Goal: Task Accomplishment & Management: Complete application form

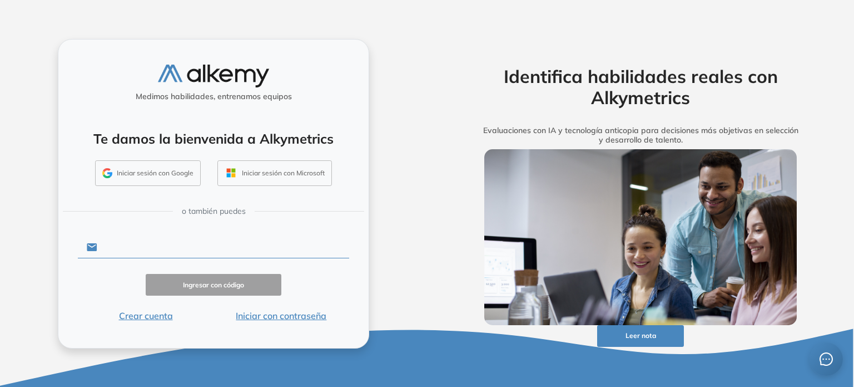
click at [167, 249] on input "text" at bounding box center [223, 246] width 252 height 21
click at [173, 175] on button "Iniciar sesión con Google" at bounding box center [148, 173] width 106 height 26
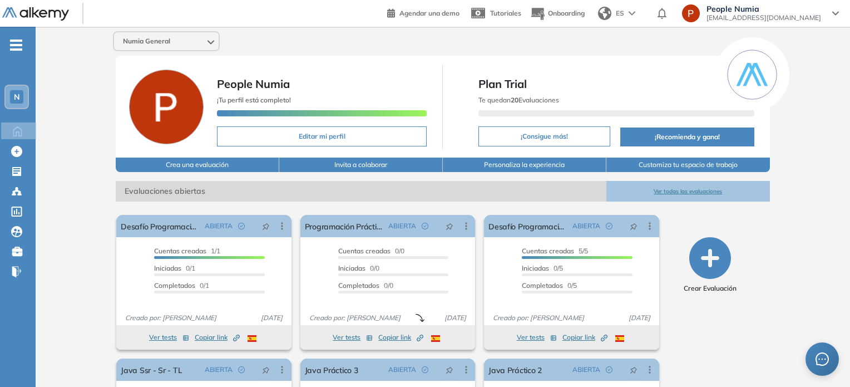
drag, startPoint x: 655, startPoint y: 4, endPoint x: 458, endPoint y: -21, distance: 198.4
click at [458, 0] on html "Perfil Todos los espacios Todos los espacios N Home Home Alkymetrics Alkymetric…" at bounding box center [425, 193] width 850 height 387
click at [23, 131] on icon at bounding box center [17, 129] width 19 height 13
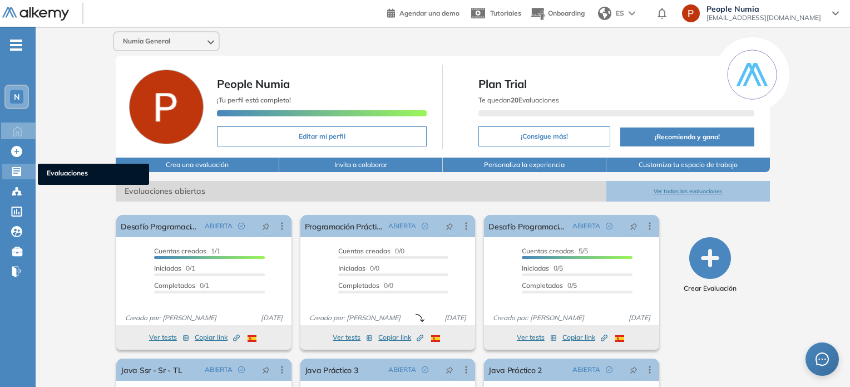
click at [12, 169] on icon at bounding box center [16, 171] width 9 height 9
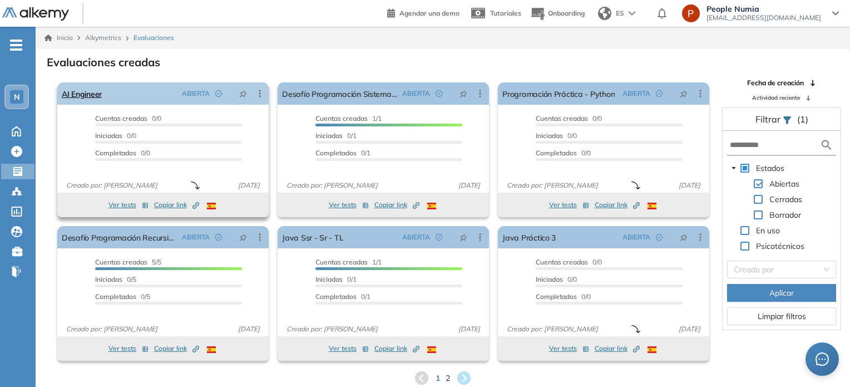
click at [142, 97] on div "AI Engineer ABIERTA Editar Los siguientes tests ya no están disponibles o tiene…" at bounding box center [162, 93] width 211 height 22
click at [104, 96] on div "AI Engineer ABIERTA Editar Los siguientes tests ya no están disponibles o tiene…" at bounding box center [162, 93] width 211 height 22
click at [91, 92] on link "AI Engineer" at bounding box center [82, 93] width 40 height 22
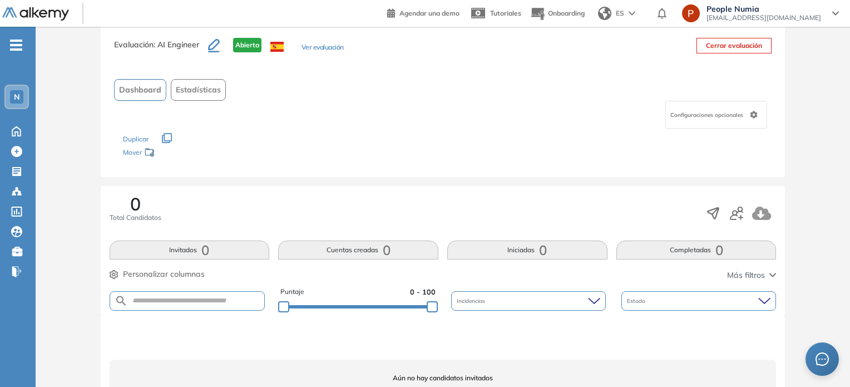
scroll to position [74, 0]
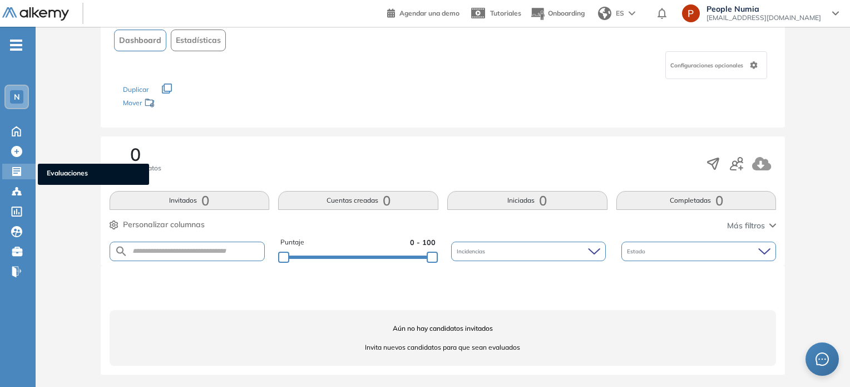
click at [19, 166] on icon at bounding box center [16, 171] width 11 height 11
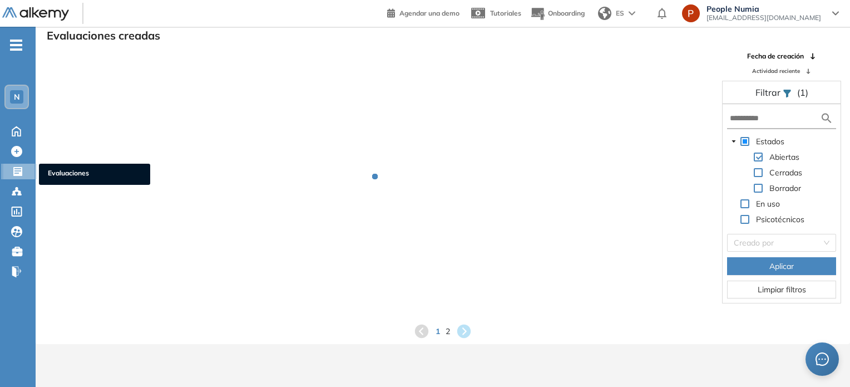
scroll to position [27, 0]
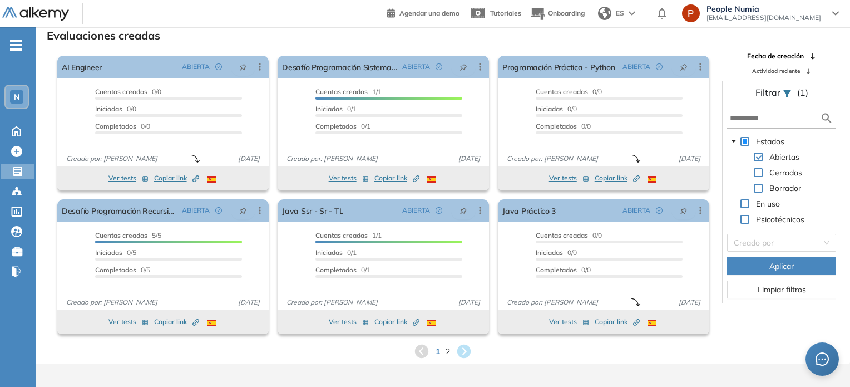
click at [113, 53] on div "El proctoring será activado ¡Importante!: Los usuarios que ya realizaron la eva…" at bounding box center [163, 123] width 220 height 144
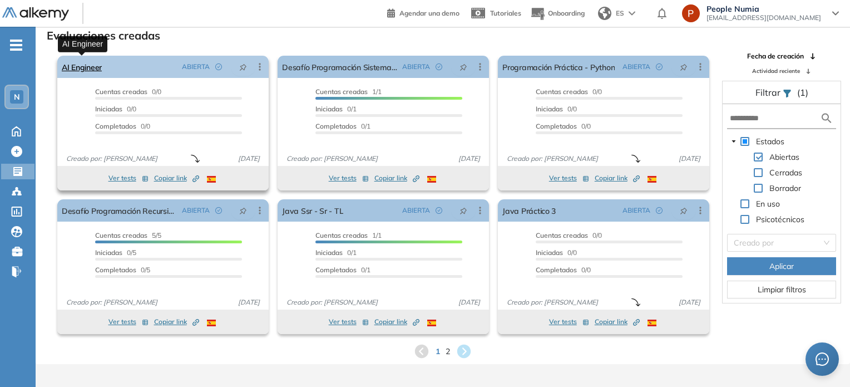
click at [81, 68] on link "AI Engineer" at bounding box center [82, 67] width 40 height 22
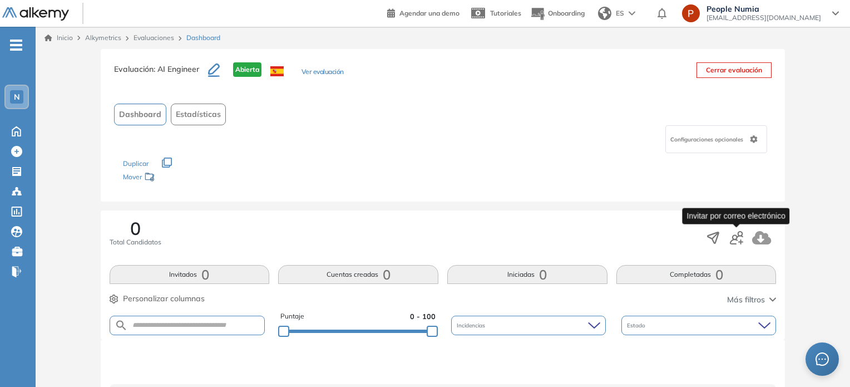
click at [741, 232] on icon "button" at bounding box center [736, 237] width 13 height 13
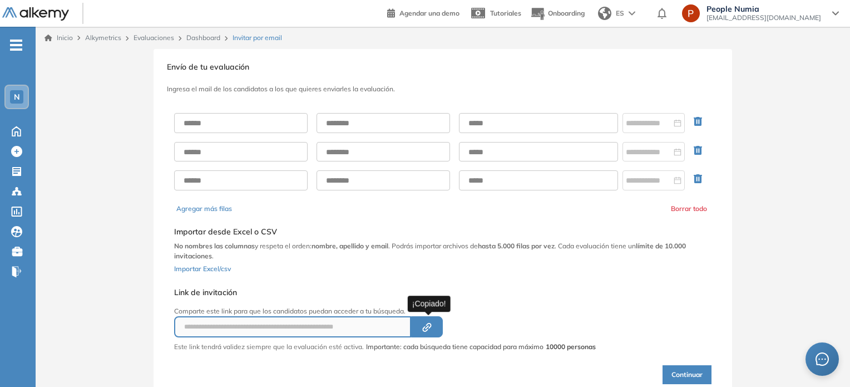
click at [430, 327] on icon "Created by potrace 1.16, written by [PERSON_NAME] [DATE]-[DATE]" at bounding box center [427, 327] width 13 height 9
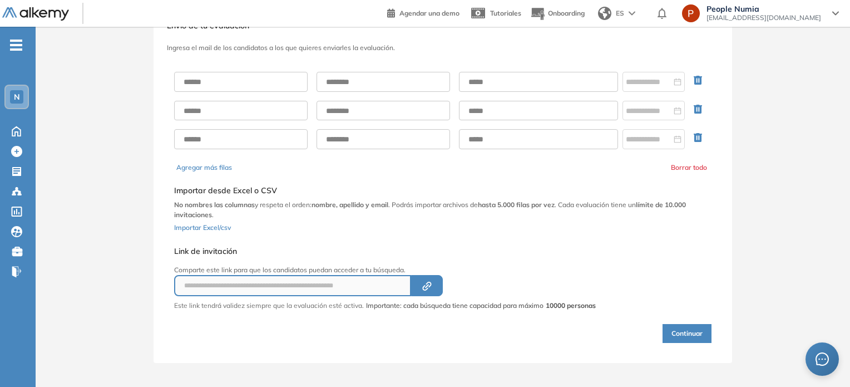
scroll to position [42, 0]
click at [679, 332] on button "Continuar" at bounding box center [687, 332] width 49 height 19
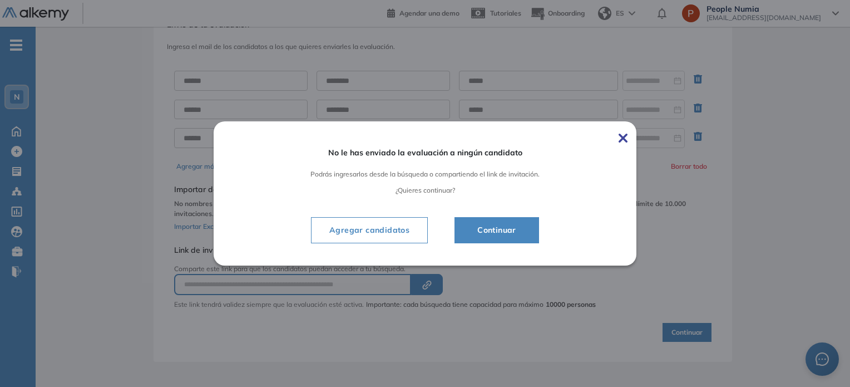
click at [628, 135] on img at bounding box center [623, 138] width 9 height 9
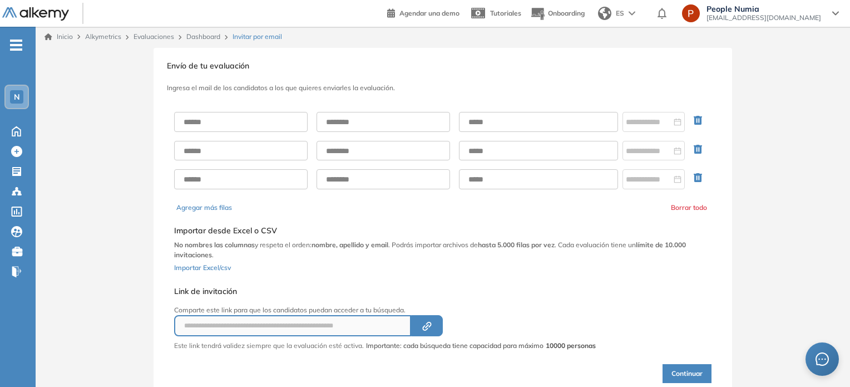
scroll to position [0, 0]
click at [220, 124] on input "text" at bounding box center [241, 123] width 134 height 20
drag, startPoint x: 432, startPoint y: 330, endPoint x: 530, endPoint y: 191, distance: 170.9
click at [432, 330] on button "Created by potrace 1.16, written by [PERSON_NAME] [DATE]-[DATE]" at bounding box center [427, 326] width 32 height 21
click at [235, 123] on input "text" at bounding box center [241, 123] width 134 height 20
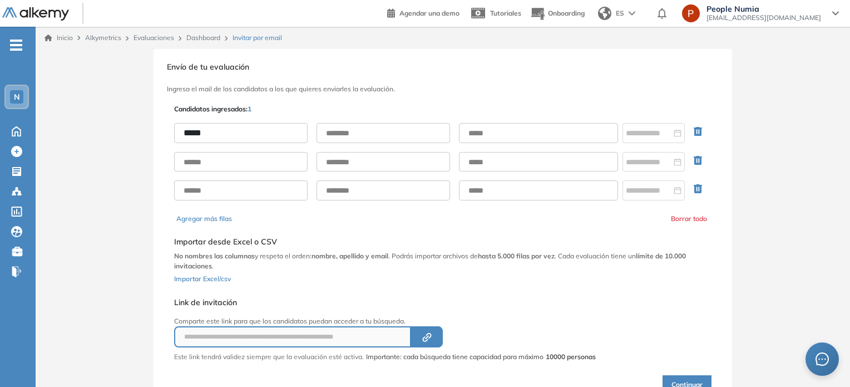
type input "*****"
click at [383, 137] on input "text" at bounding box center [384, 133] width 134 height 20
paste input "********"
type input "********"
click at [498, 137] on input "text" at bounding box center [538, 133] width 159 height 20
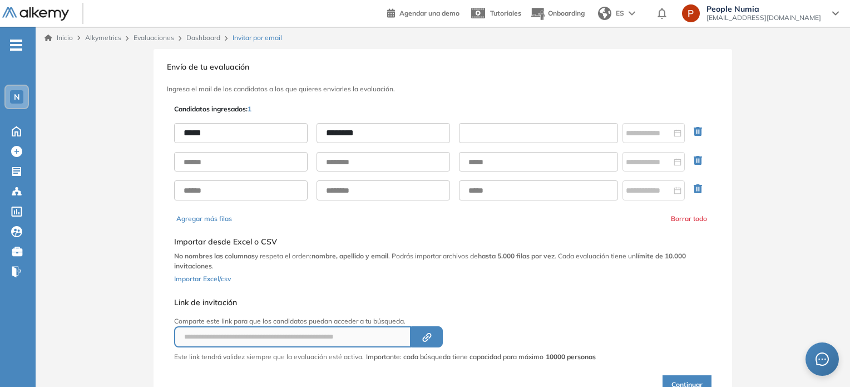
click at [516, 134] on input "text" at bounding box center [538, 133] width 159 height 20
paste input "**********"
type input "**********"
click at [676, 129] on div at bounding box center [654, 133] width 56 height 12
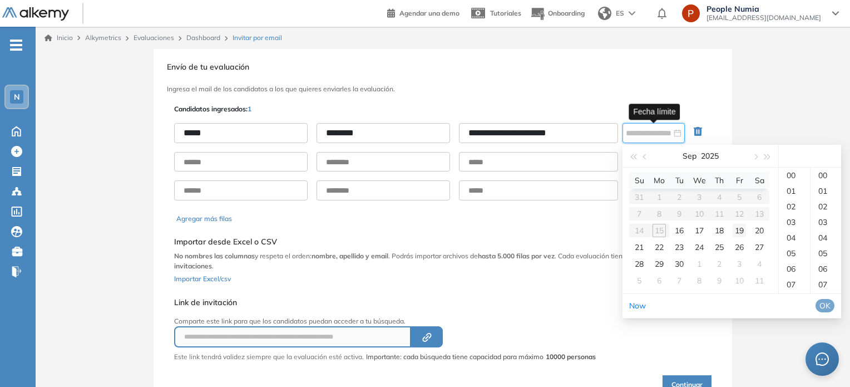
type input "**********"
click at [741, 226] on div "19" at bounding box center [739, 230] width 13 height 13
click at [788, 102] on div "**********" at bounding box center [443, 231] width 814 height 365
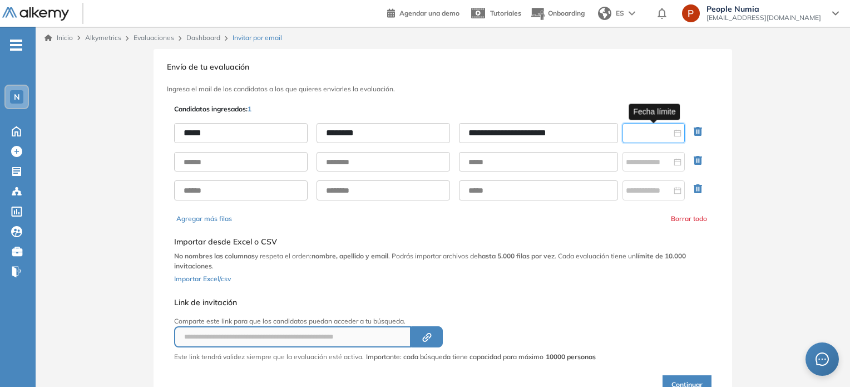
click at [669, 140] on div at bounding box center [653, 133] width 62 height 20
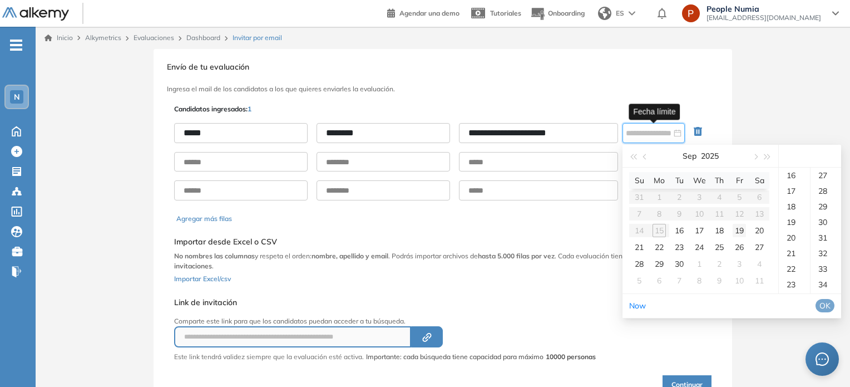
click at [741, 226] on div "19" at bounding box center [739, 230] width 13 height 13
drag, startPoint x: 796, startPoint y: 295, endPoint x: 801, endPoint y: 297, distance: 5.7
click at [796, 279] on div "15" at bounding box center [794, 271] width 31 height 16
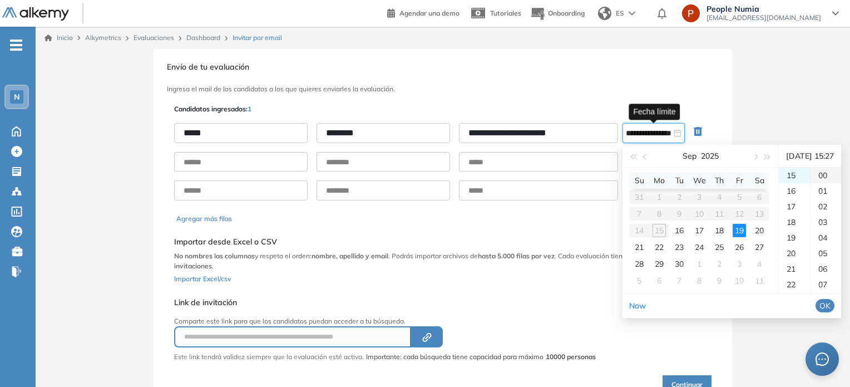
click at [829, 183] on div "00" at bounding box center [826, 175] width 31 height 16
type input "**********"
click at [831, 312] on span "OK" at bounding box center [824, 305] width 11 height 12
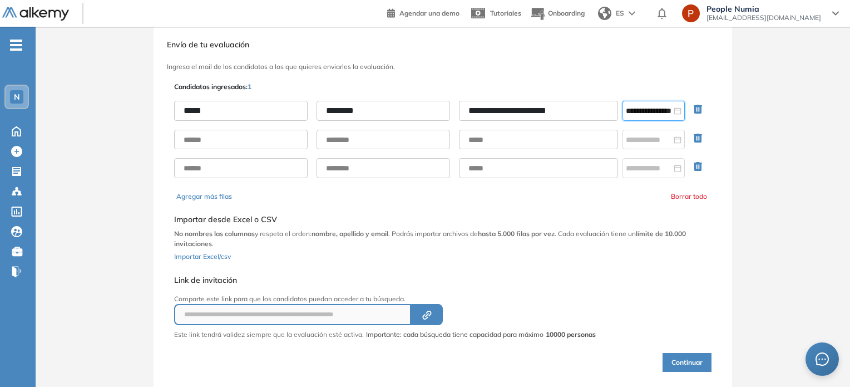
scroll to position [52, 0]
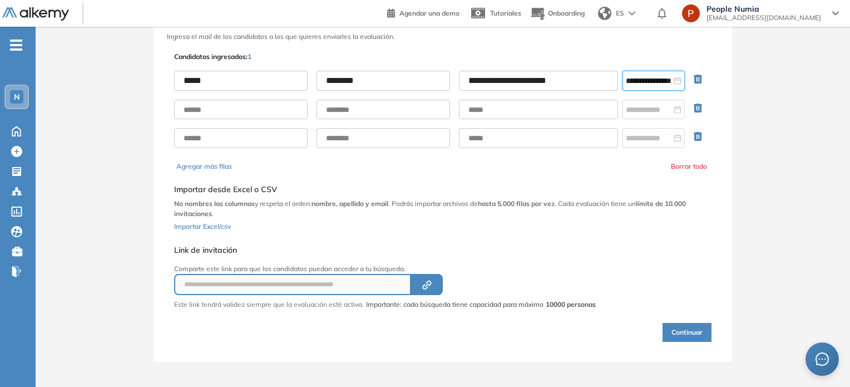
click at [685, 331] on button "Continuar" at bounding box center [687, 332] width 49 height 19
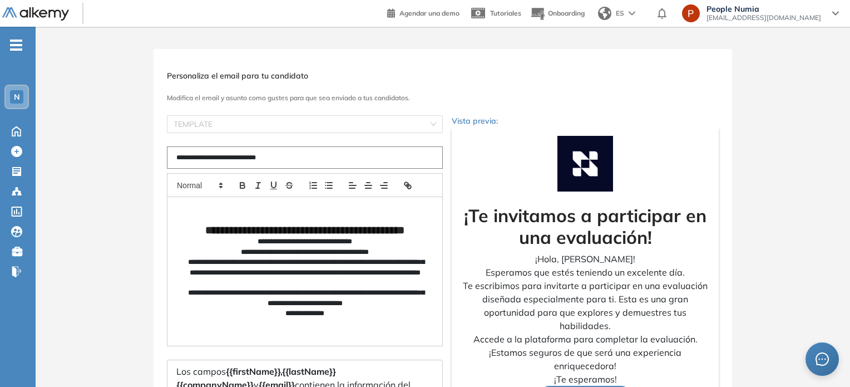
click at [284, 160] on input "**********" at bounding box center [305, 157] width 276 height 22
drag, startPoint x: 306, startPoint y: 155, endPoint x: 186, endPoint y: 165, distance: 120.5
click at [186, 165] on input "**********" at bounding box center [305, 157] width 276 height 22
type input "*"
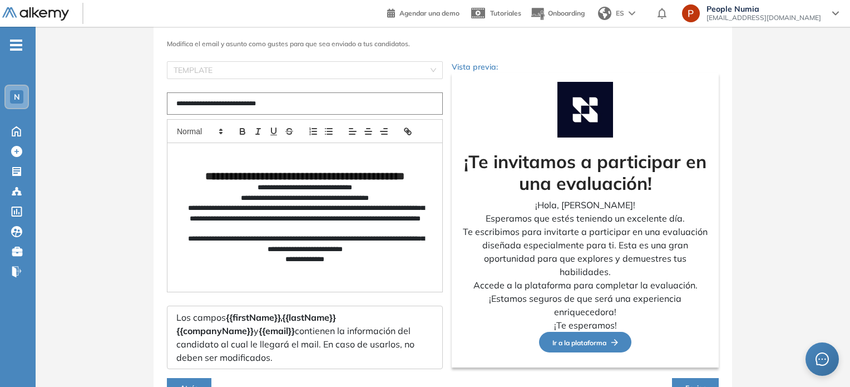
scroll to position [56, 0]
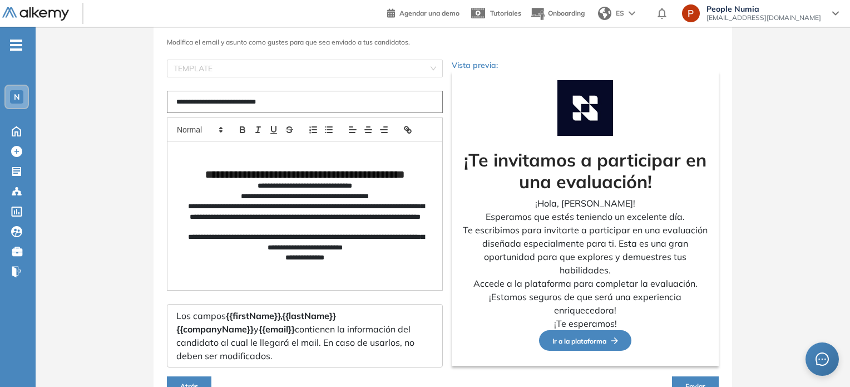
type input "**********"
click at [356, 230] on p "**********" at bounding box center [304, 216] width 239 height 31
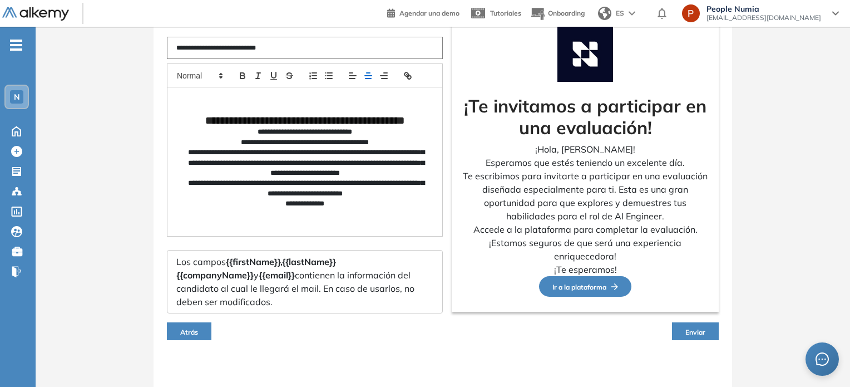
scroll to position [111, 0]
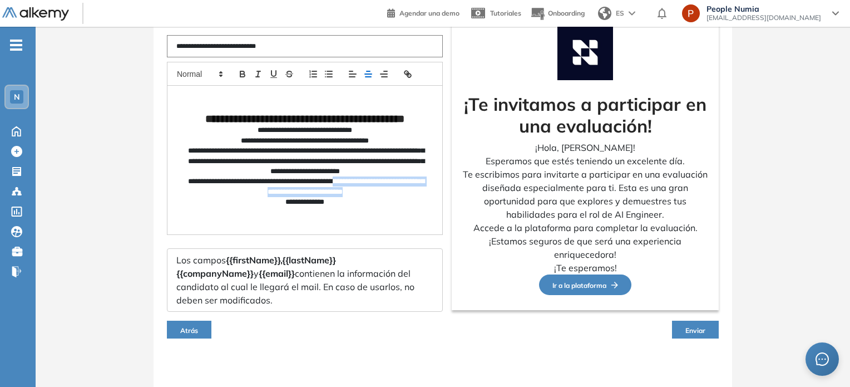
drag, startPoint x: 377, startPoint y: 196, endPoint x: 360, endPoint y: 189, distance: 18.4
click at [360, 189] on p "**********" at bounding box center [304, 186] width 239 height 21
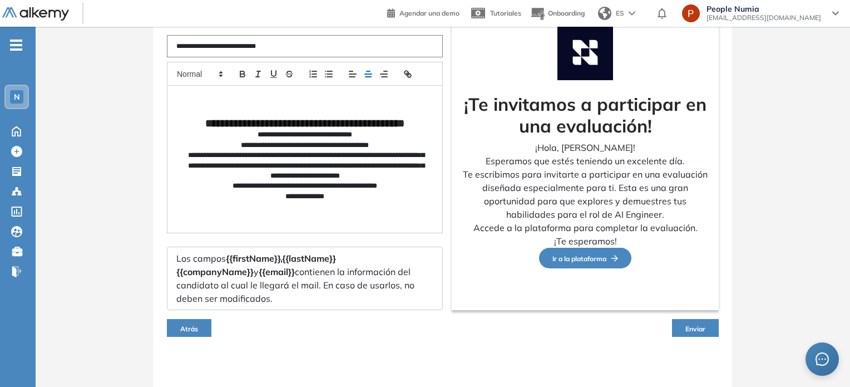
click at [702, 325] on span "Enviar" at bounding box center [695, 328] width 20 height 8
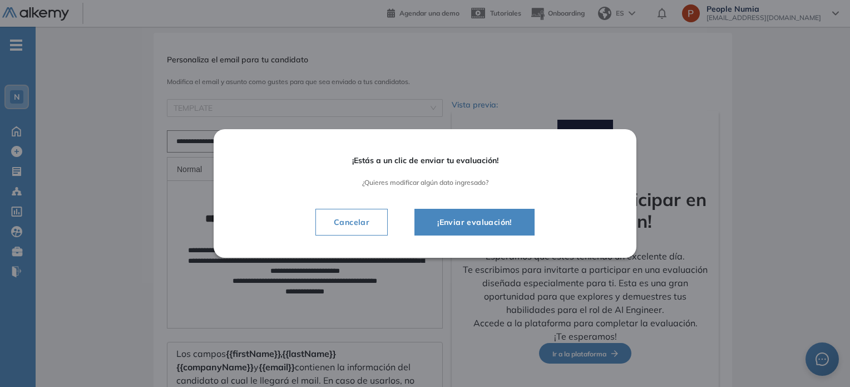
scroll to position [0, 0]
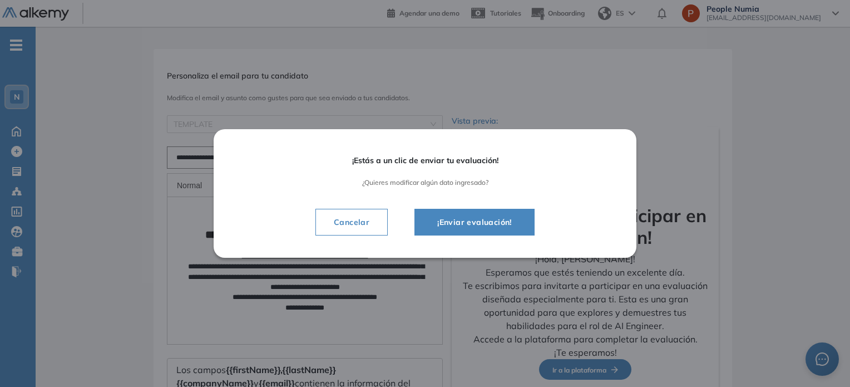
click at [492, 225] on span "¡Enviar evaluación!" at bounding box center [474, 221] width 92 height 13
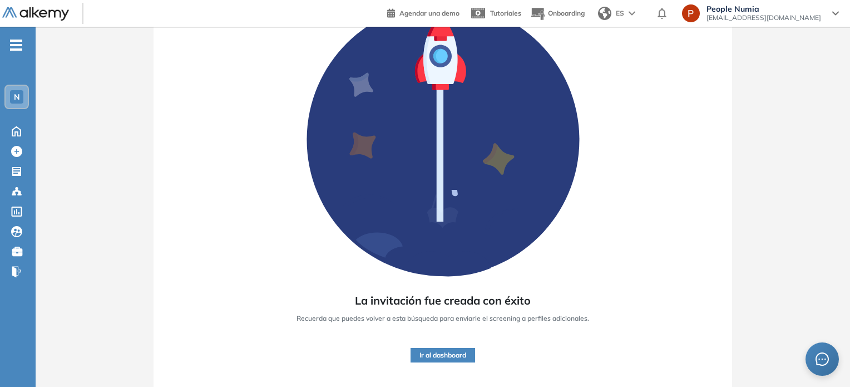
scroll to position [104, 0]
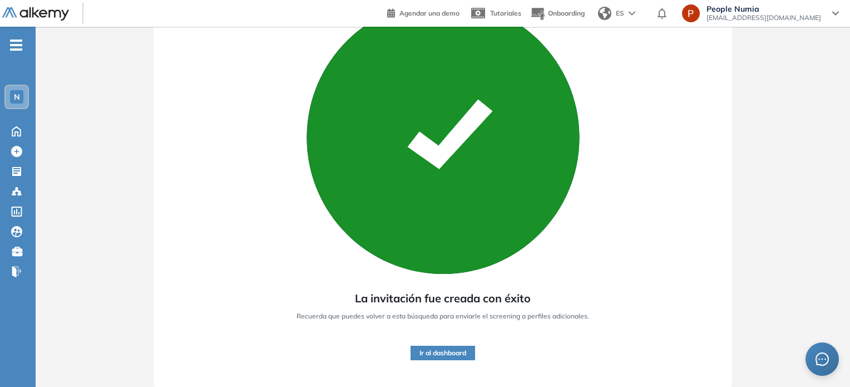
click at [464, 349] on button "Ir al dashboard" at bounding box center [443, 352] width 65 height 14
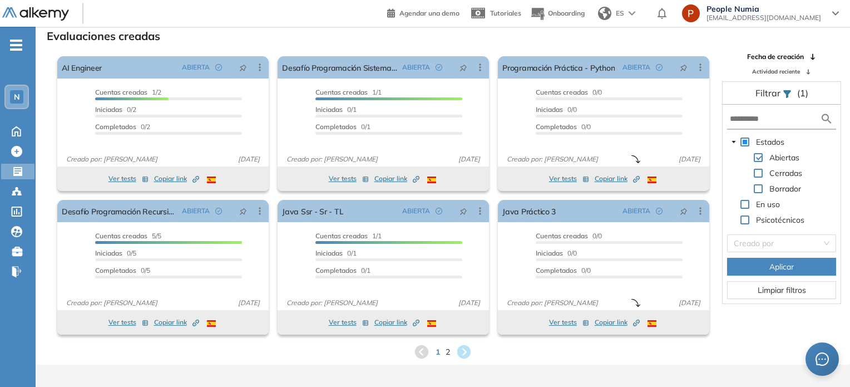
scroll to position [27, 0]
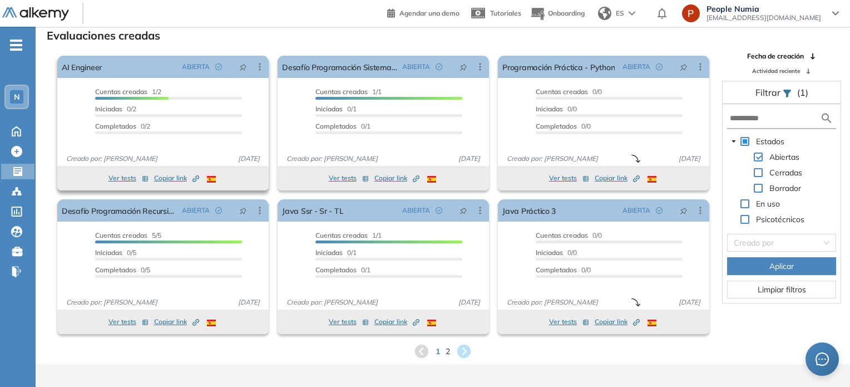
click at [160, 95] on span "Cuentas creadas 1/2" at bounding box center [128, 91] width 66 height 8
click at [240, 88] on div "Cuentas creadas 1/2" at bounding box center [168, 93] width 147 height 13
click at [240, 88] on span "2 Invitados" at bounding box center [242, 92] width 33 height 10
click at [240, 88] on div "Cuentas creadas 1/2" at bounding box center [168, 93] width 147 height 13
click at [240, 88] on span "2 Invitados" at bounding box center [242, 92] width 33 height 10
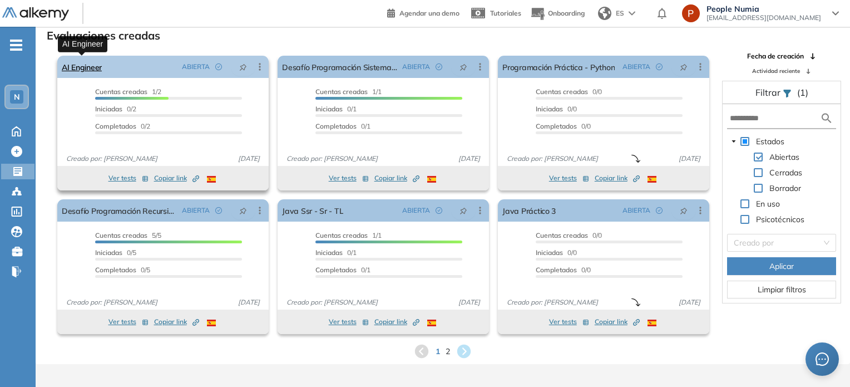
click at [80, 58] on link "AI Engineer" at bounding box center [82, 67] width 40 height 22
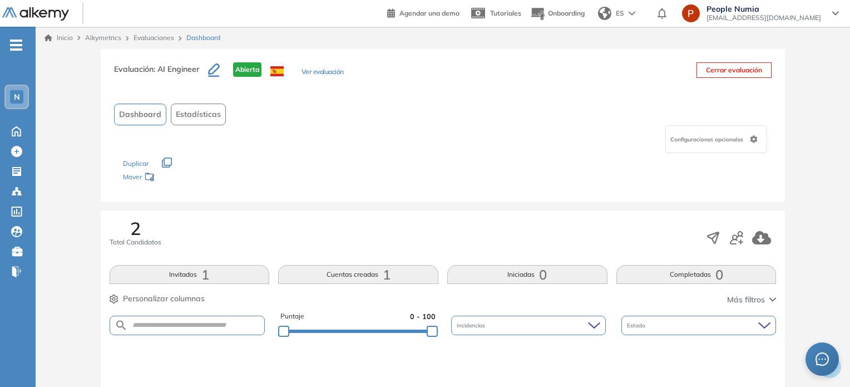
click at [135, 115] on span "Dashboard" at bounding box center [140, 114] width 42 height 12
click at [220, 65] on icon "button" at bounding box center [214, 69] width 12 height 13
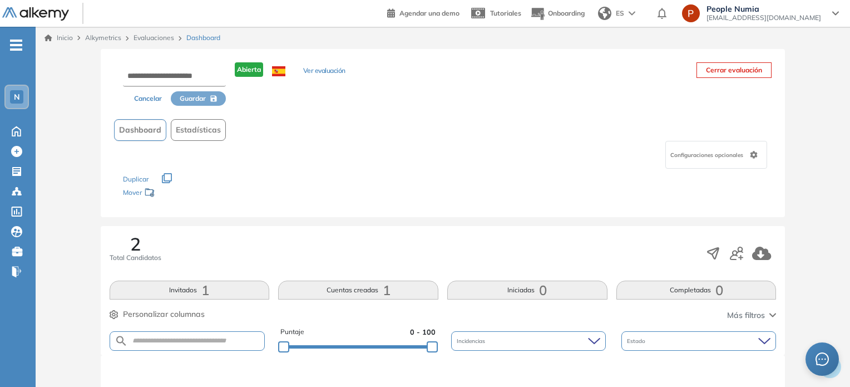
click at [400, 130] on div "Dashboard Estadísticas" at bounding box center [443, 130] width 658 height 22
click at [328, 68] on button "Ver evaluación" at bounding box center [324, 72] width 42 height 12
